Goal: Task Accomplishment & Management: Manage account settings

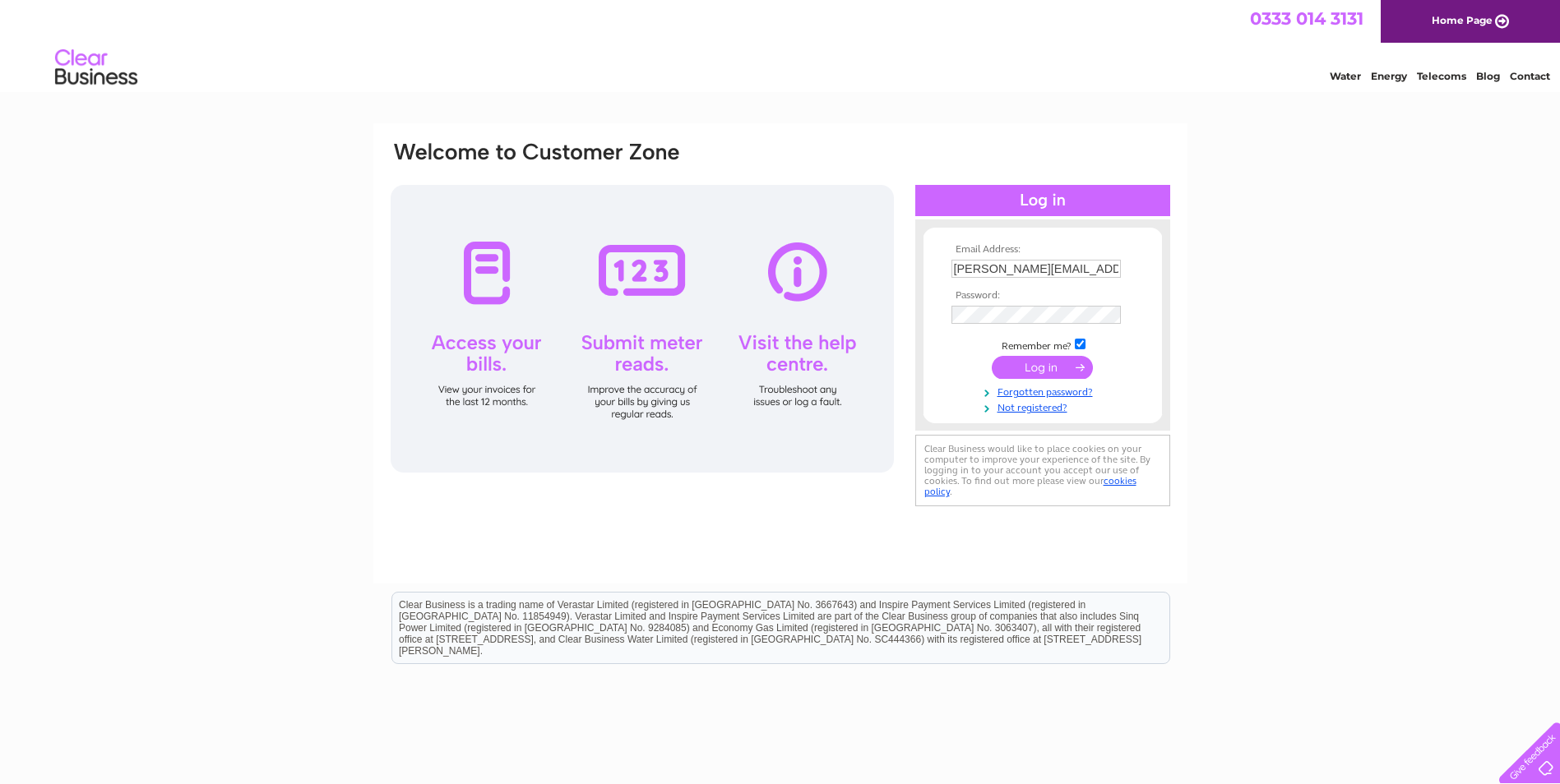
click at [1027, 369] on input "submit" at bounding box center [1042, 367] width 101 height 23
click at [1038, 370] on input "submit" at bounding box center [1042, 367] width 101 height 23
click at [1028, 370] on input "submit" at bounding box center [1042, 367] width 101 height 23
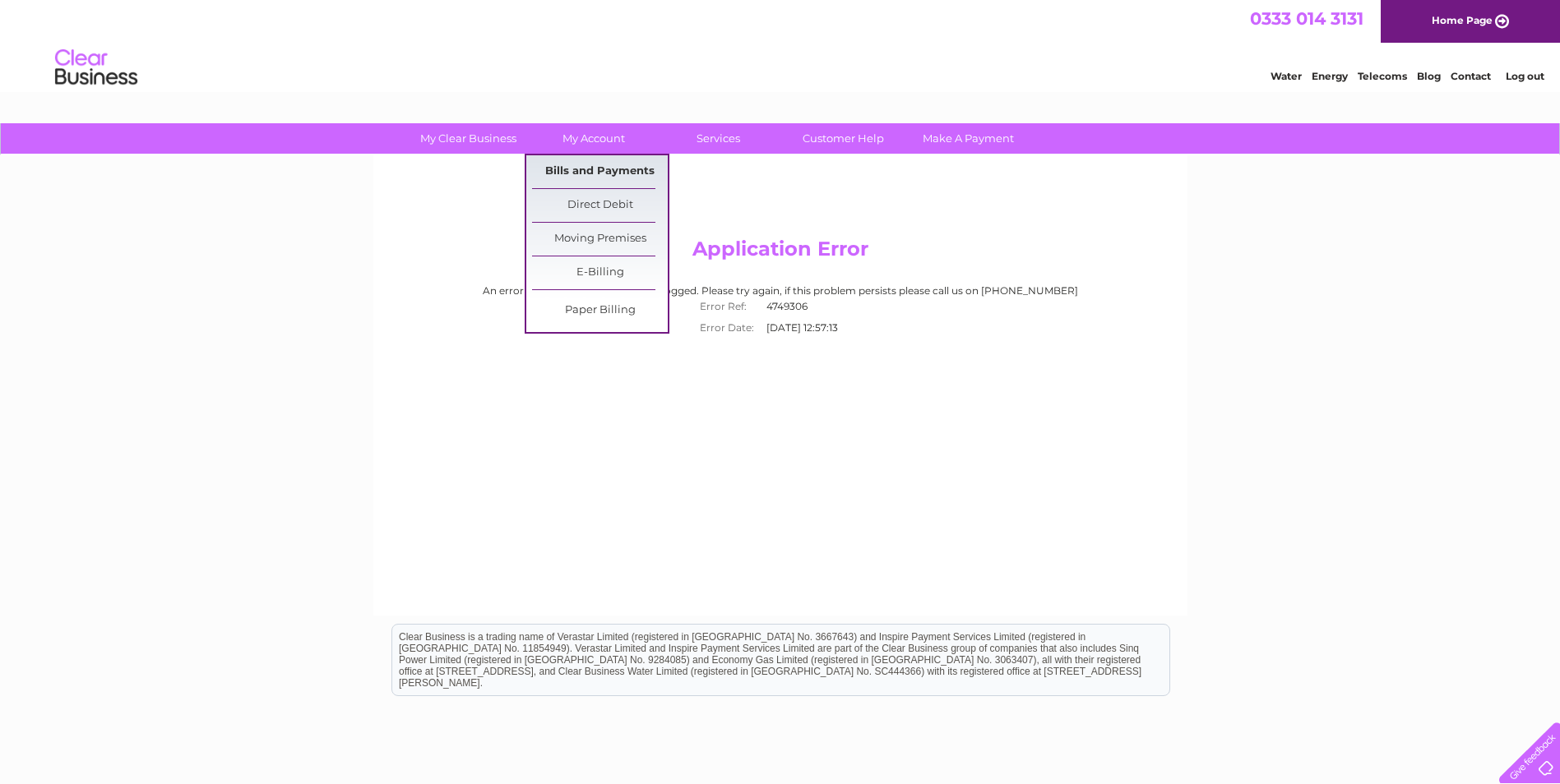
click at [604, 180] on link "Bills and Payments" at bounding box center [600, 172] width 136 height 33
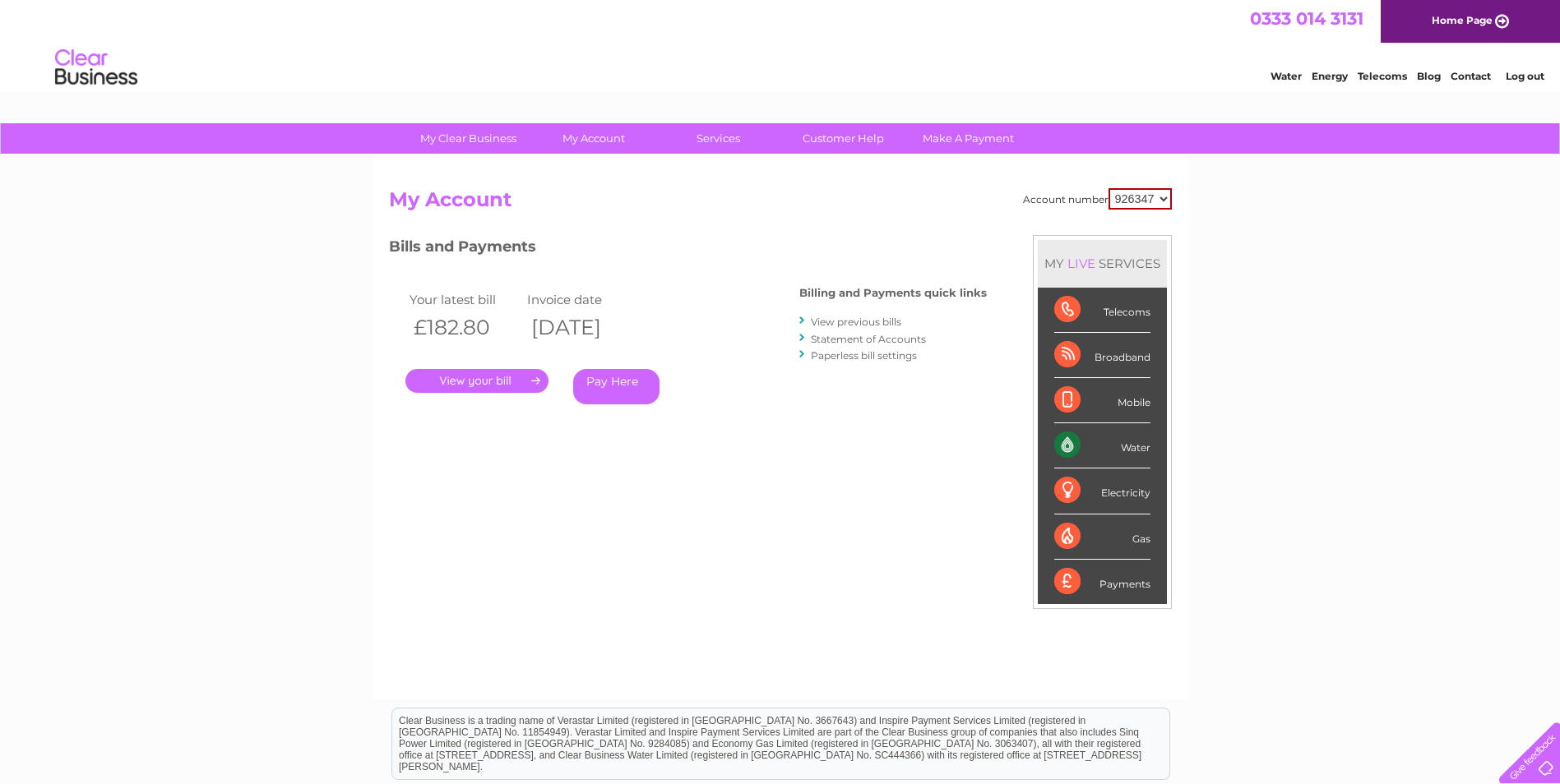
click at [465, 381] on link "." at bounding box center [476, 382] width 143 height 24
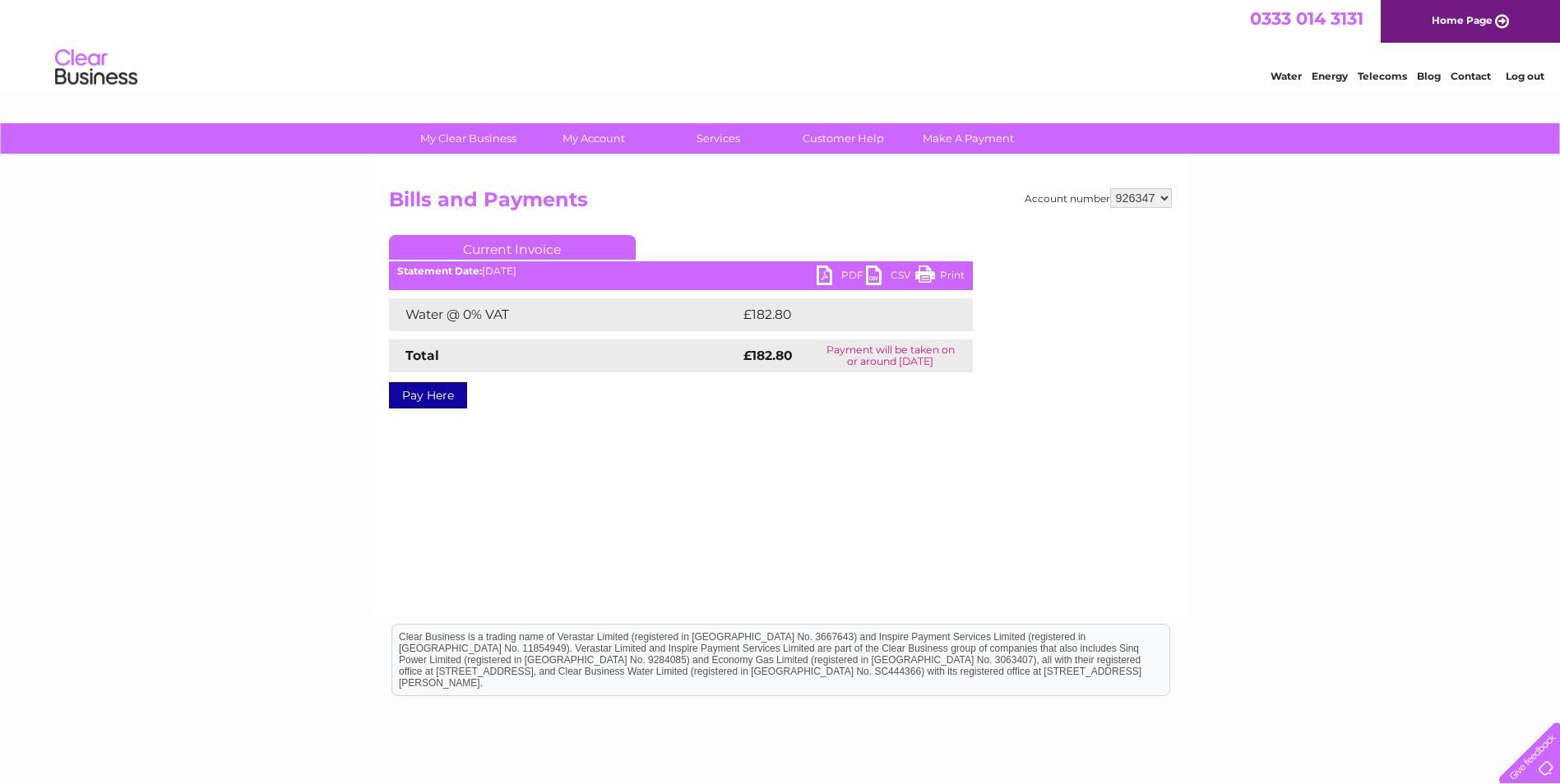
click at [815, 283] on div "PDF CSV Print Statement Date: [DATE]" at bounding box center [680, 278] width 583 height 24
click at [823, 272] on link "PDF" at bounding box center [841, 278] width 49 height 24
